Goal: Task Accomplishment & Management: Complete application form

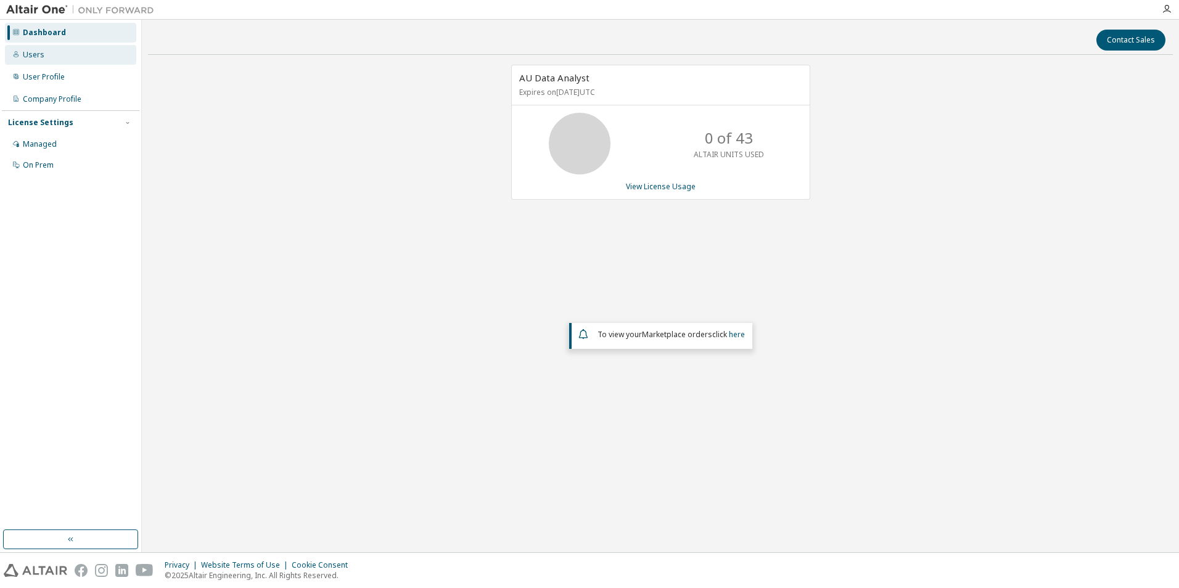
click at [59, 57] on div "Users" at bounding box center [70, 55] width 131 height 20
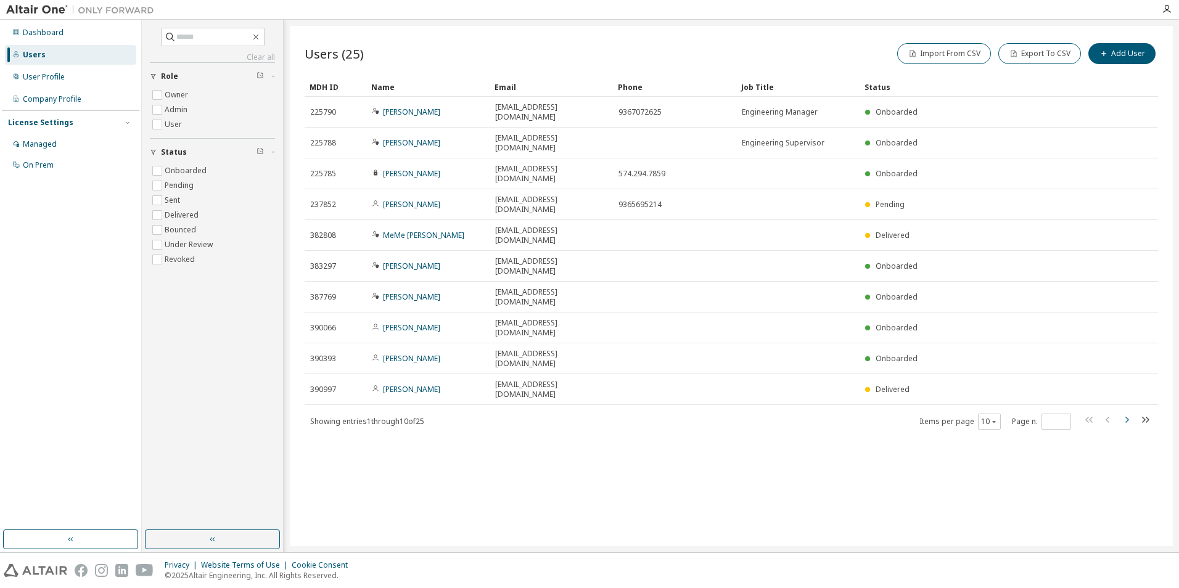
click at [1126, 412] on icon "button" at bounding box center [1126, 419] width 15 height 15
click at [1121, 412] on icon "button" at bounding box center [1126, 419] width 15 height 15
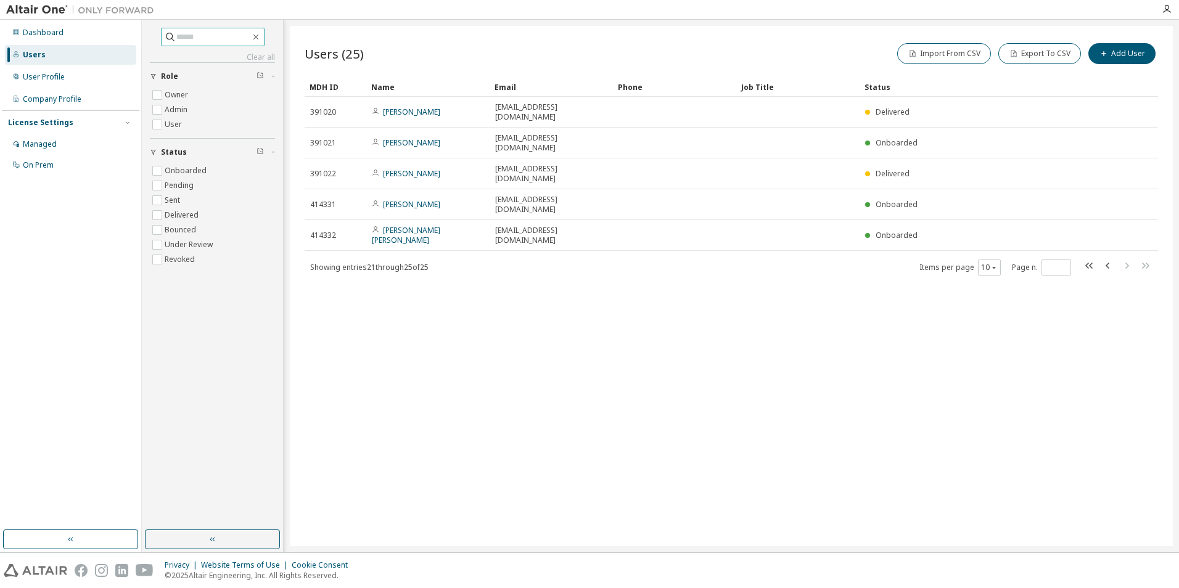
click at [192, 41] on input "text" at bounding box center [213, 37] width 74 height 12
click at [1100, 258] on icon "button" at bounding box center [1107, 265] width 15 height 15
type input "*"
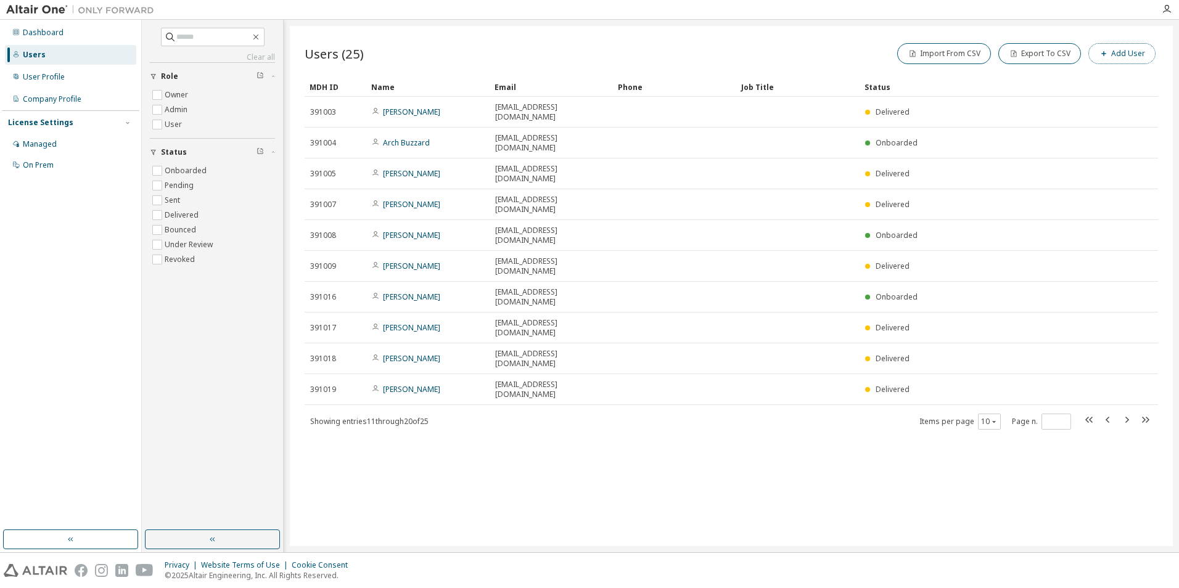
click at [1107, 54] on icon "button" at bounding box center [1103, 53] width 7 height 7
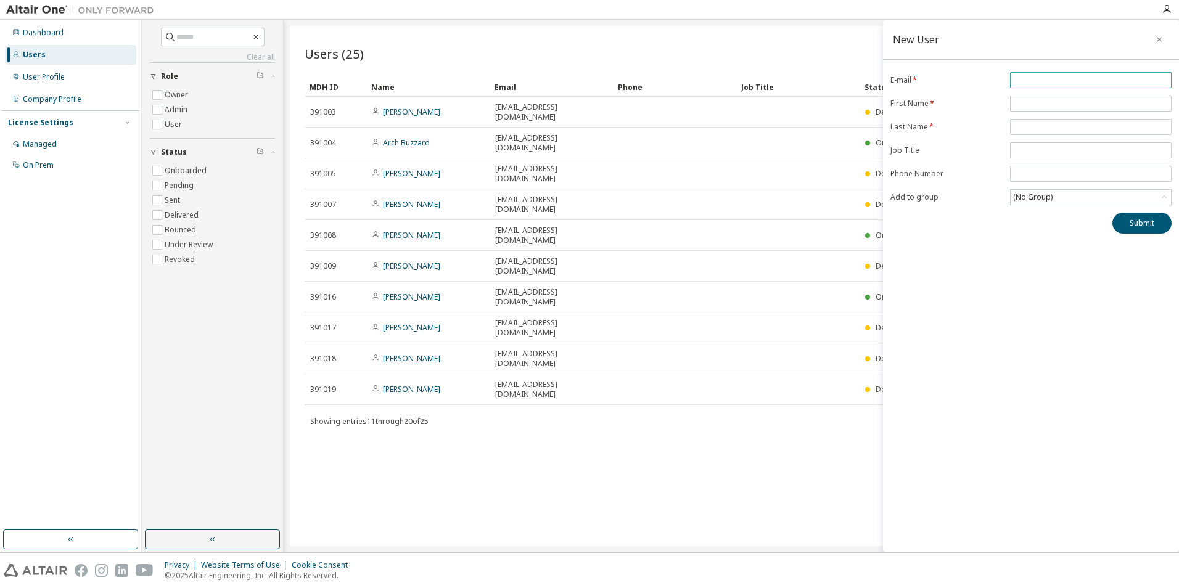
click at [1061, 80] on input "email" at bounding box center [1090, 80] width 155 height 10
type input "**********"
type input "*******"
click at [1101, 195] on div "(No Group)" at bounding box center [1090, 197] width 160 height 15
click at [1101, 194] on div "(No Group)" at bounding box center [1090, 197] width 160 height 15
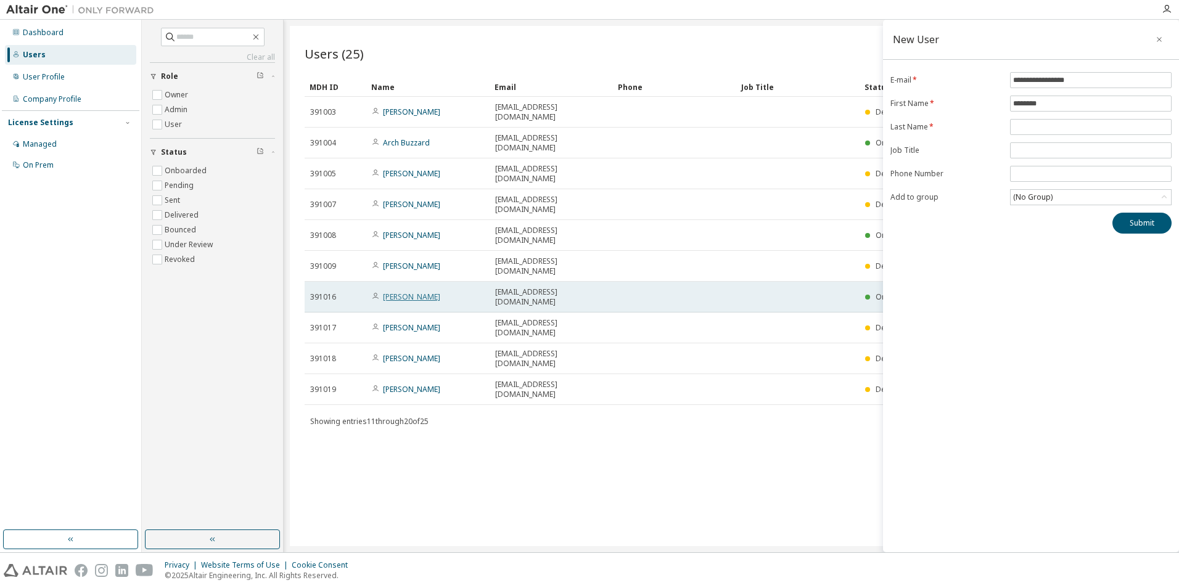
click at [427, 292] on link "[PERSON_NAME]" at bounding box center [411, 297] width 57 height 10
click at [412, 292] on link "[PERSON_NAME]" at bounding box center [411, 297] width 57 height 10
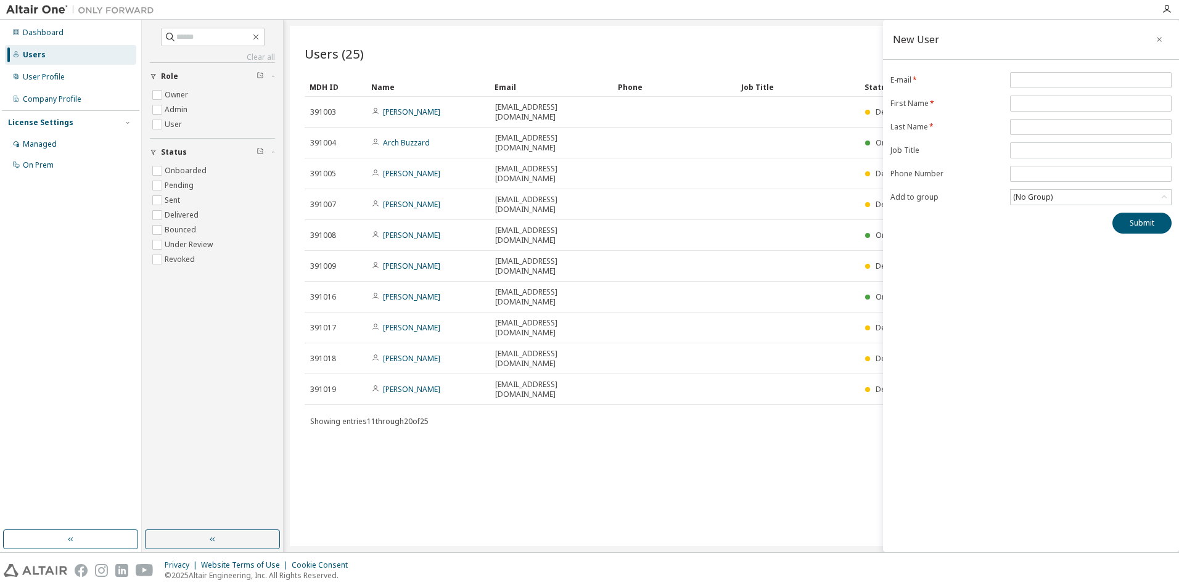
click at [412, 292] on link "[PERSON_NAME]" at bounding box center [411, 297] width 57 height 10
click at [1160, 36] on icon "button" at bounding box center [1159, 40] width 9 height 10
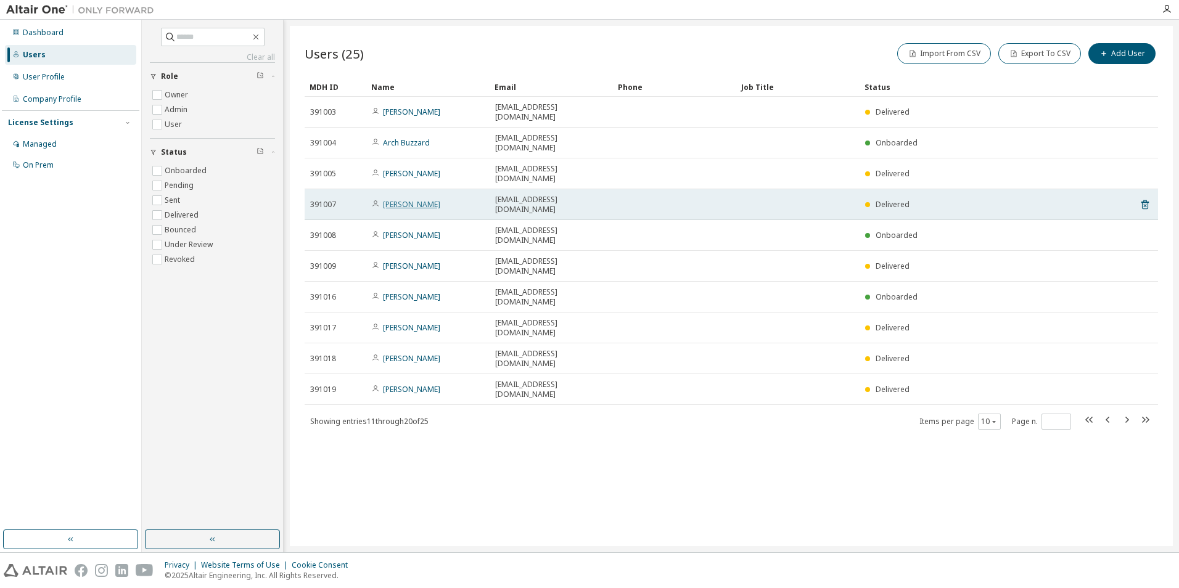
click at [398, 199] on link "[PERSON_NAME]" at bounding box center [411, 204] width 57 height 10
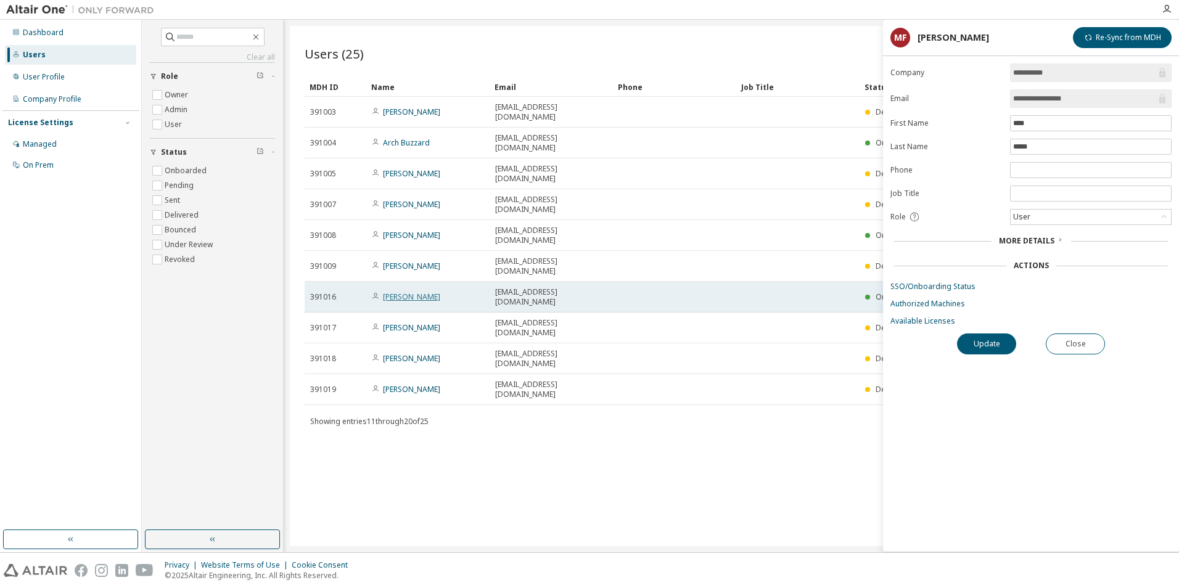
click at [408, 292] on link "[PERSON_NAME]" at bounding box center [411, 297] width 57 height 10
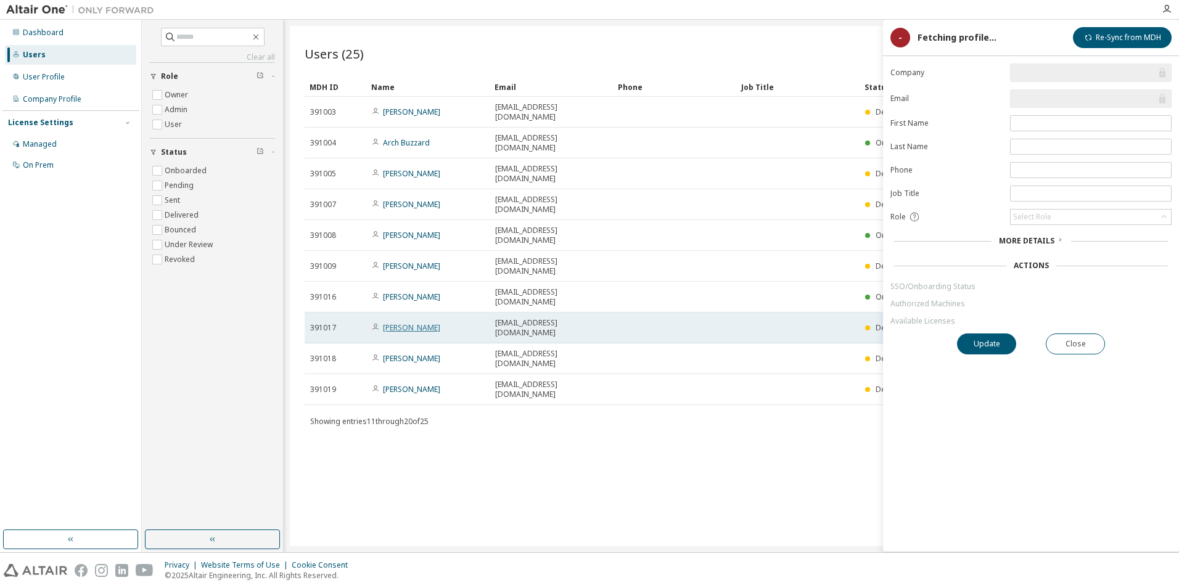
click at [404, 322] on link "[PERSON_NAME]" at bounding box center [411, 327] width 57 height 10
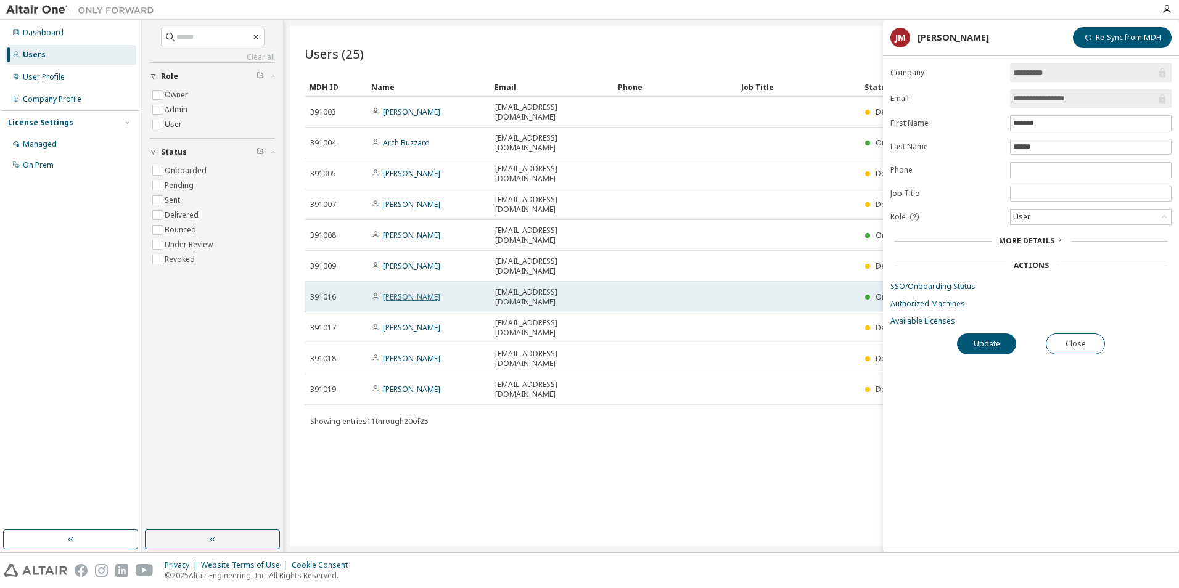
click at [418, 292] on link "[PERSON_NAME]" at bounding box center [411, 297] width 57 height 10
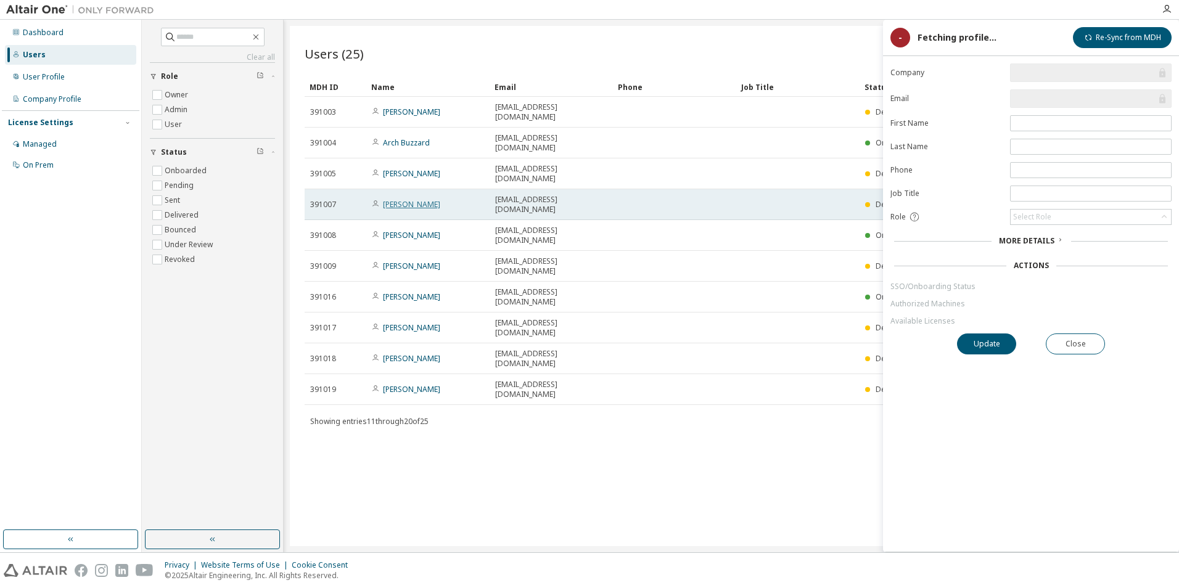
click at [400, 199] on link "[PERSON_NAME]" at bounding box center [411, 204] width 57 height 10
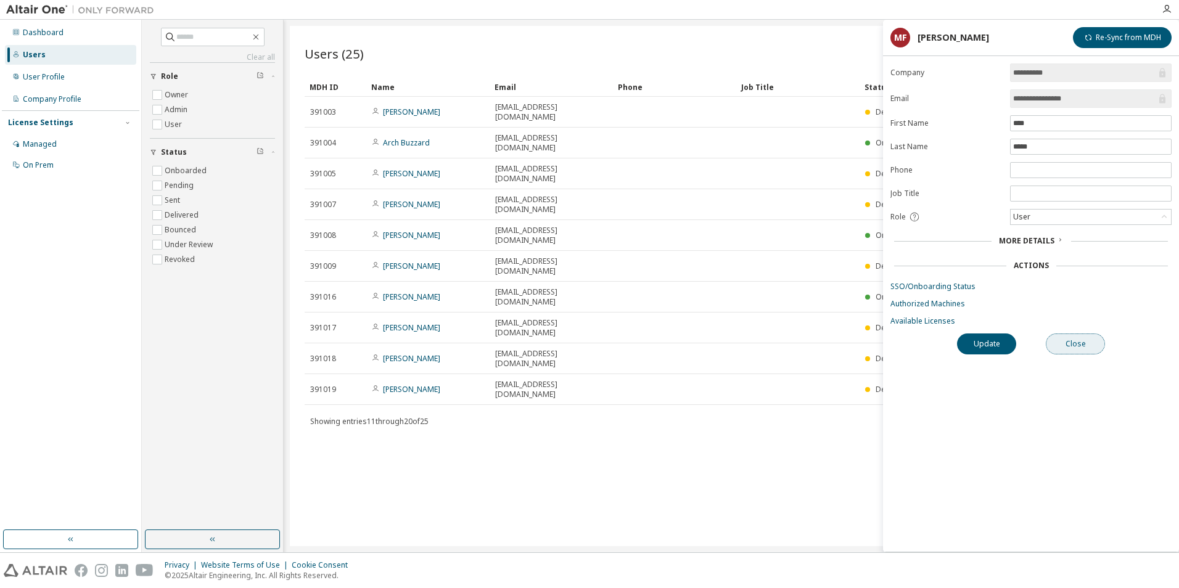
click at [1082, 348] on button "Close" at bounding box center [1074, 343] width 59 height 21
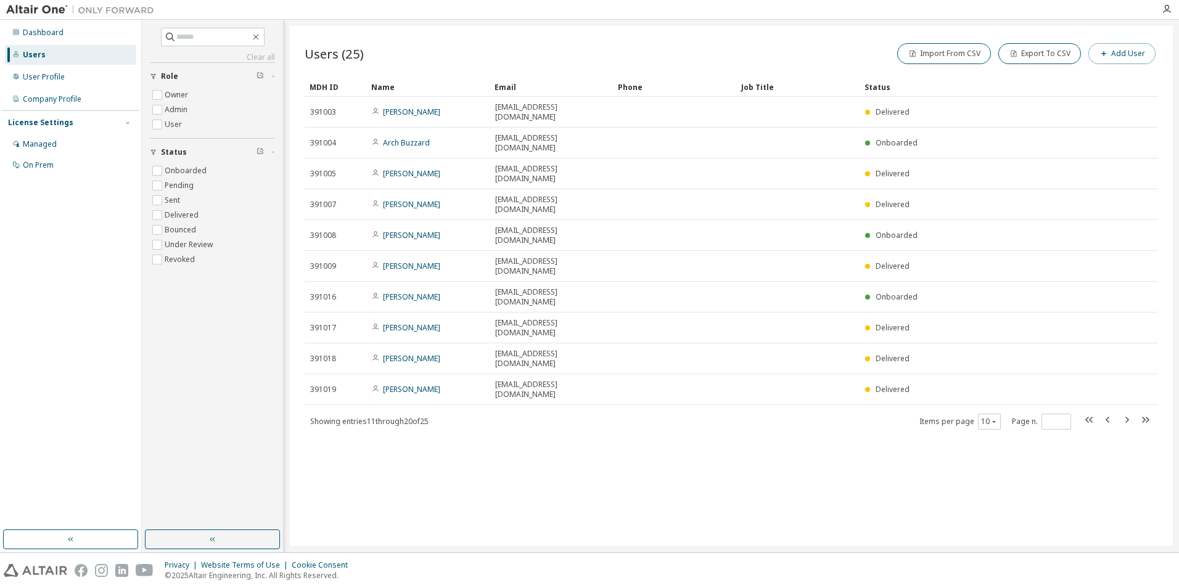
click at [1122, 52] on button "Add User" at bounding box center [1121, 53] width 67 height 21
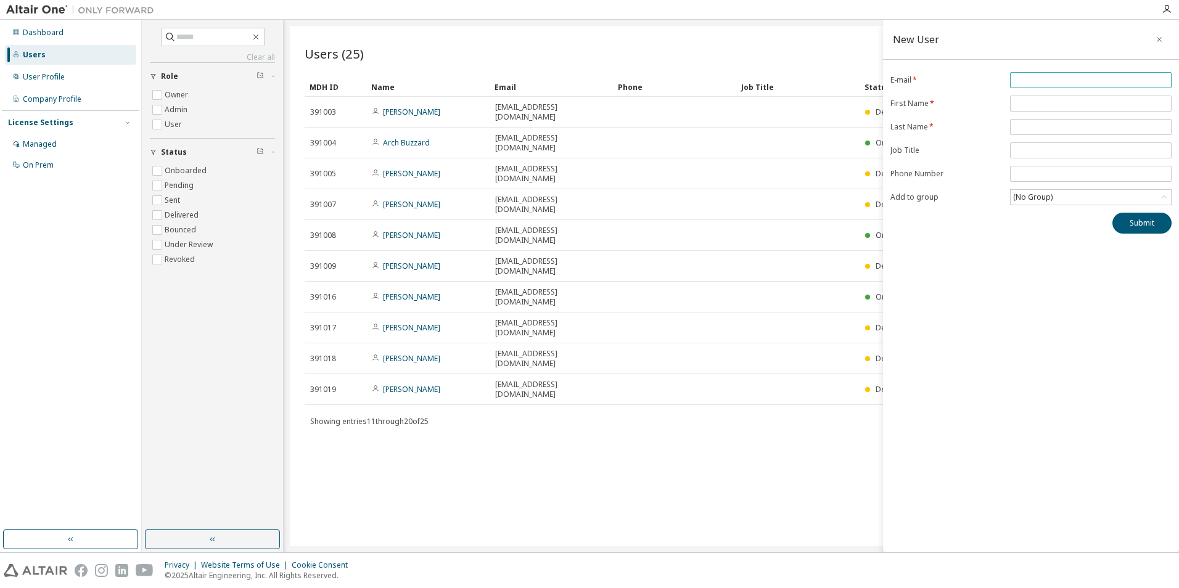
click at [1061, 76] on input "email" at bounding box center [1090, 80] width 155 height 10
type input "*"
type input "**********"
type input "**"
type input "*****"
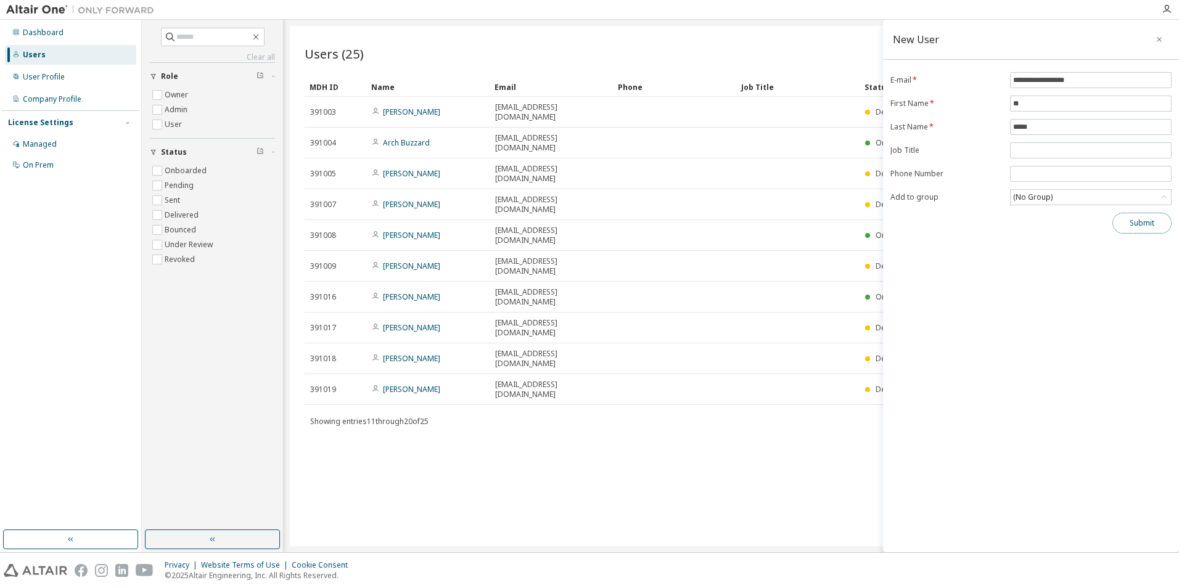
click at [1137, 223] on button "Submit" at bounding box center [1141, 223] width 59 height 21
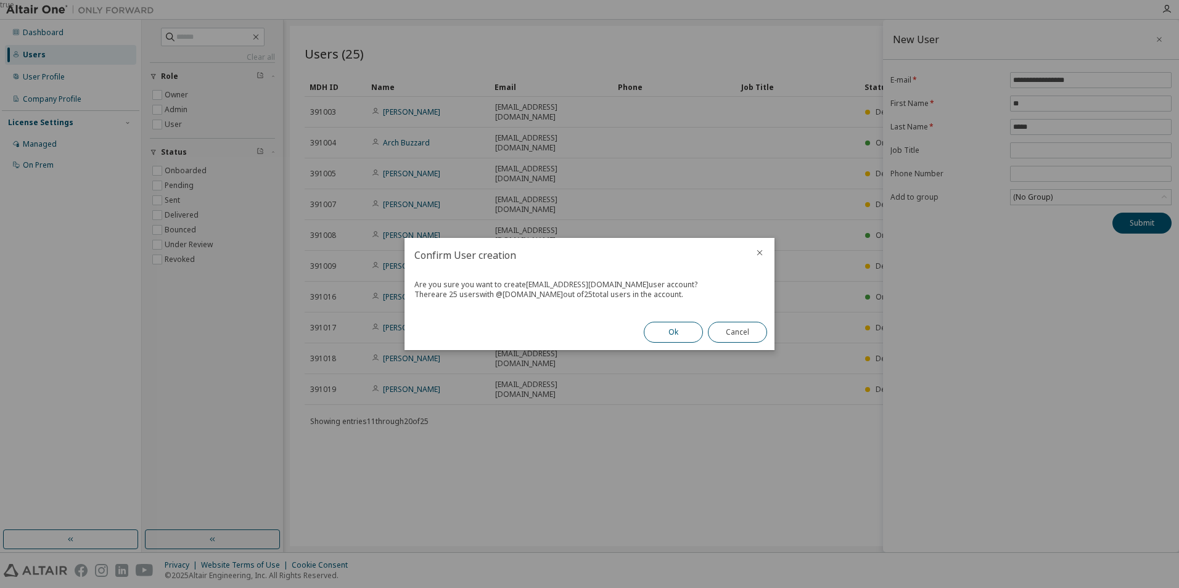
click at [685, 337] on button "Ok" at bounding box center [673, 332] width 59 height 21
click at [745, 330] on button "Close" at bounding box center [737, 332] width 59 height 21
